Goal: Entertainment & Leisure: Consume media (video, audio)

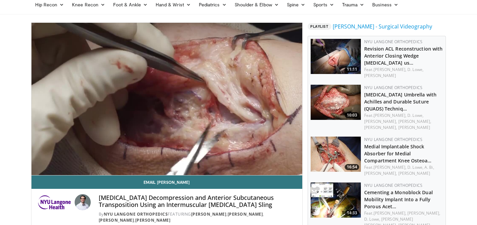
scroll to position [28, 0]
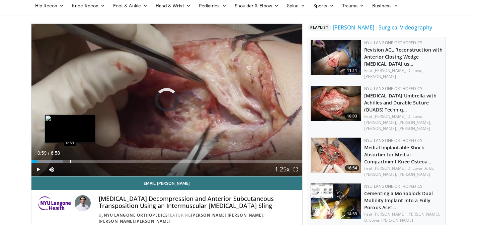
click at [70, 159] on div "Loaded : 11.83% 0:59 0:59" at bounding box center [166, 159] width 271 height 6
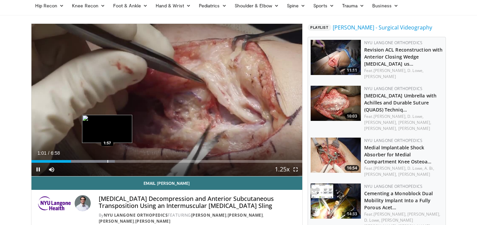
click at [107, 162] on div "Progress Bar" at bounding box center [107, 161] width 1 height 3
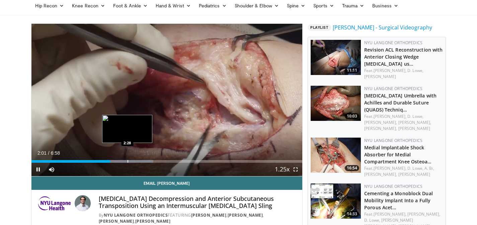
click at [128, 162] on div "Progress Bar" at bounding box center [128, 161] width 1 height 3
click at [119, 161] on div "Progress Bar" at bounding box center [119, 161] width 1 height 3
click at [113, 161] on div "Progress Bar" at bounding box center [113, 161] width 1 height 3
